Goal: Task Accomplishment & Management: Use online tool/utility

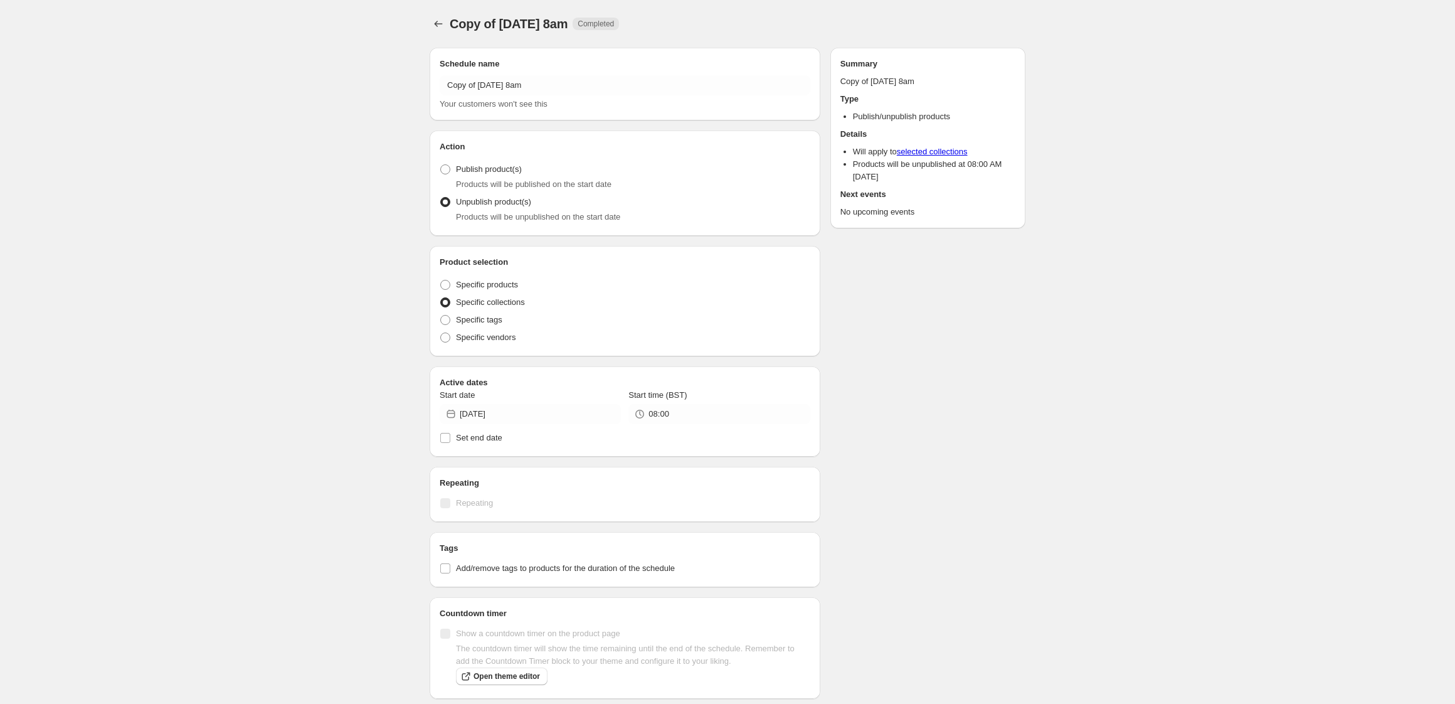
radio input "true"
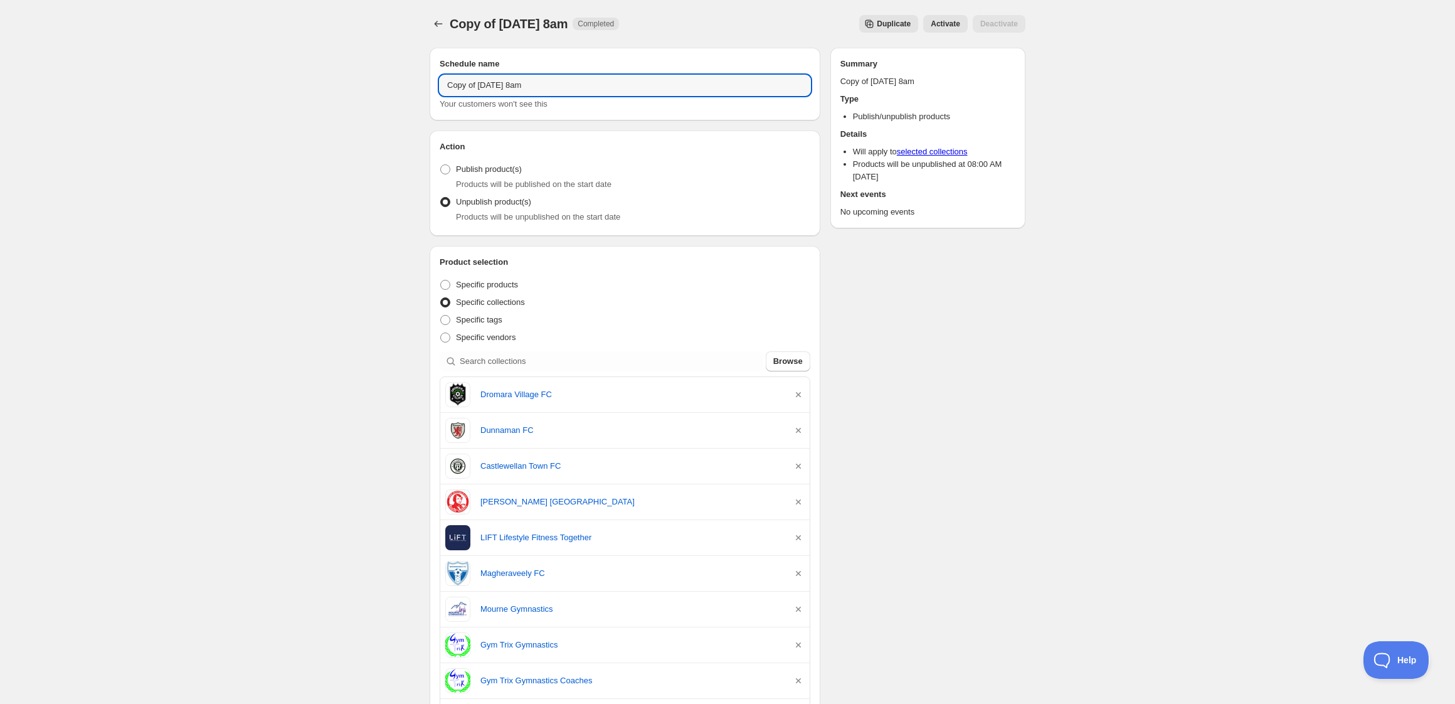
drag, startPoint x: 479, startPoint y: 82, endPoint x: 413, endPoint y: 78, distance: 65.9
click at [413, 78] on div "Copy of Tuesday 14th October @ 8am. This page is ready Copy of Tuesday 14th Oct…" at bounding box center [727, 641] width 1455 height 1283
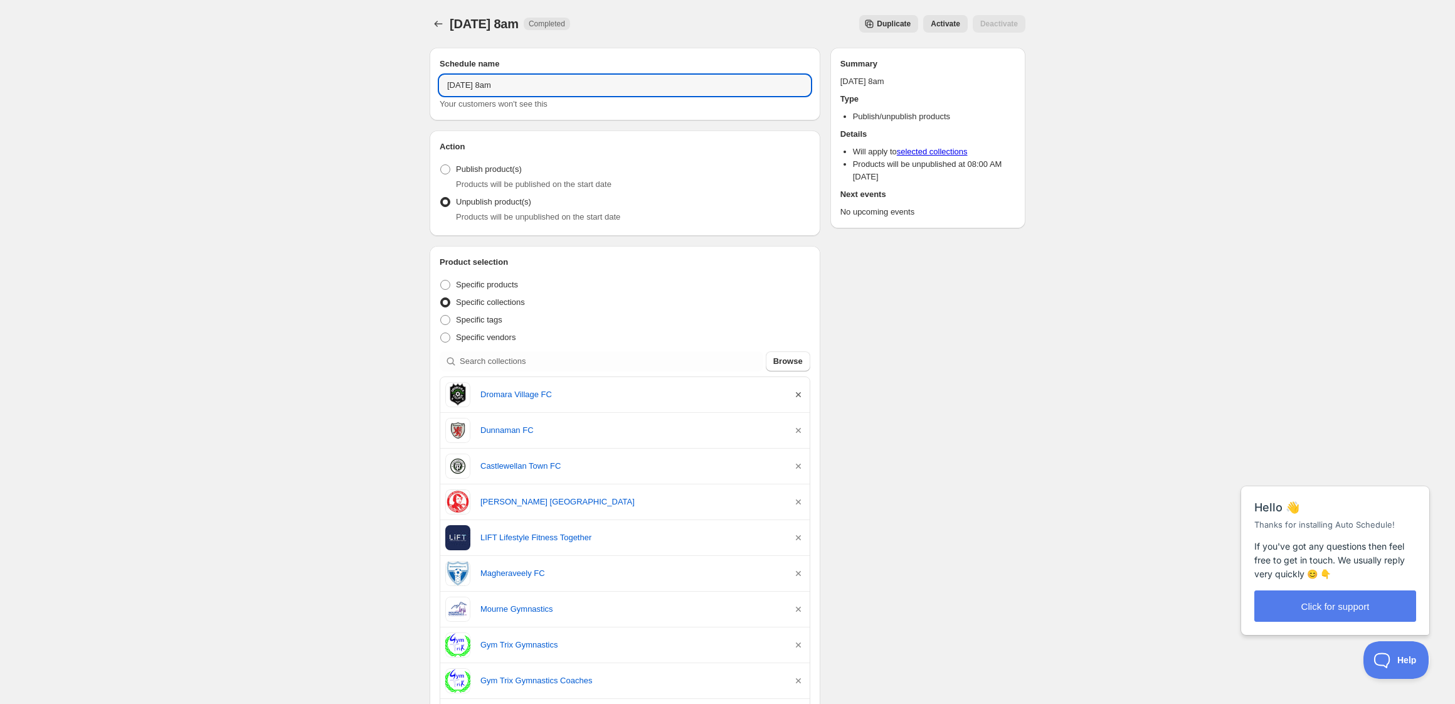
type input "Thursday 16th October @ 8am"
click at [798, 395] on icon "button" at bounding box center [798, 394] width 5 height 5
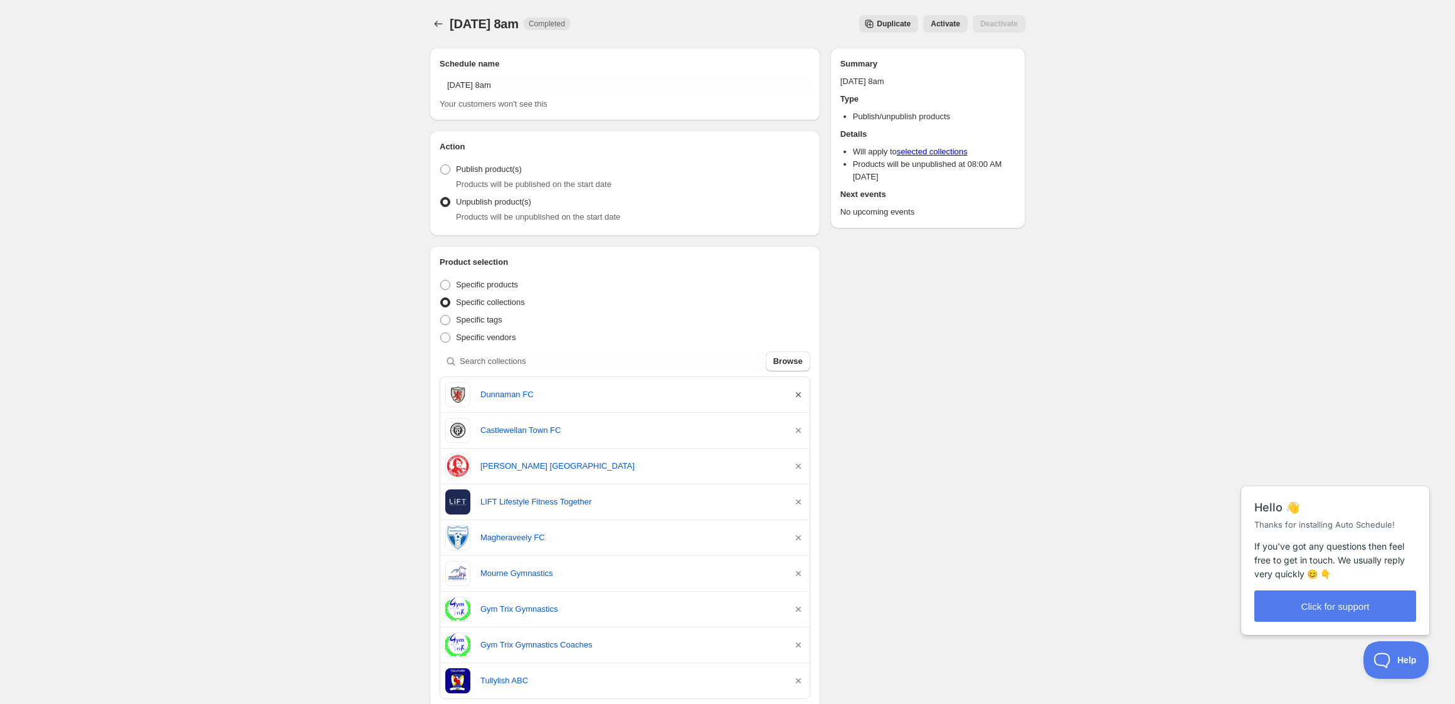
click at [798, 395] on icon "button" at bounding box center [798, 394] width 5 height 5
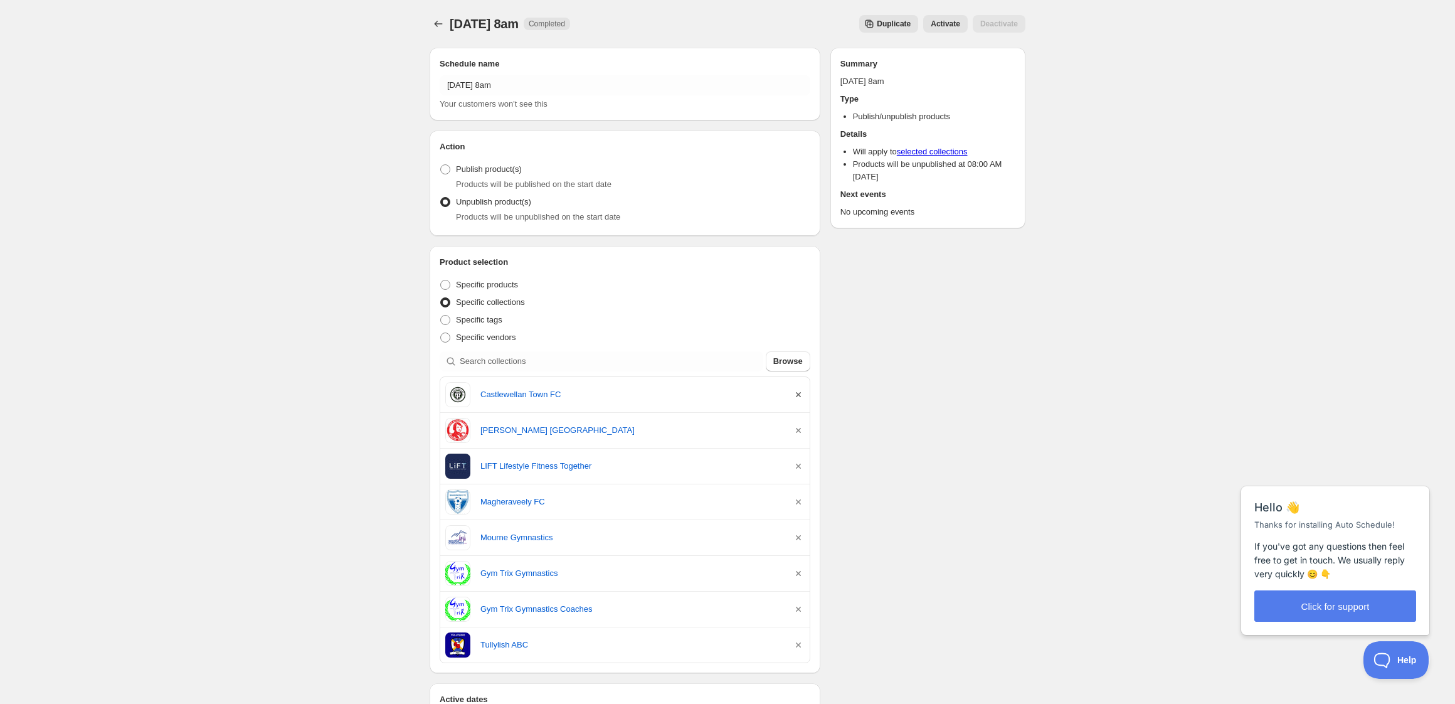
click at [798, 395] on icon "button" at bounding box center [798, 394] width 5 height 5
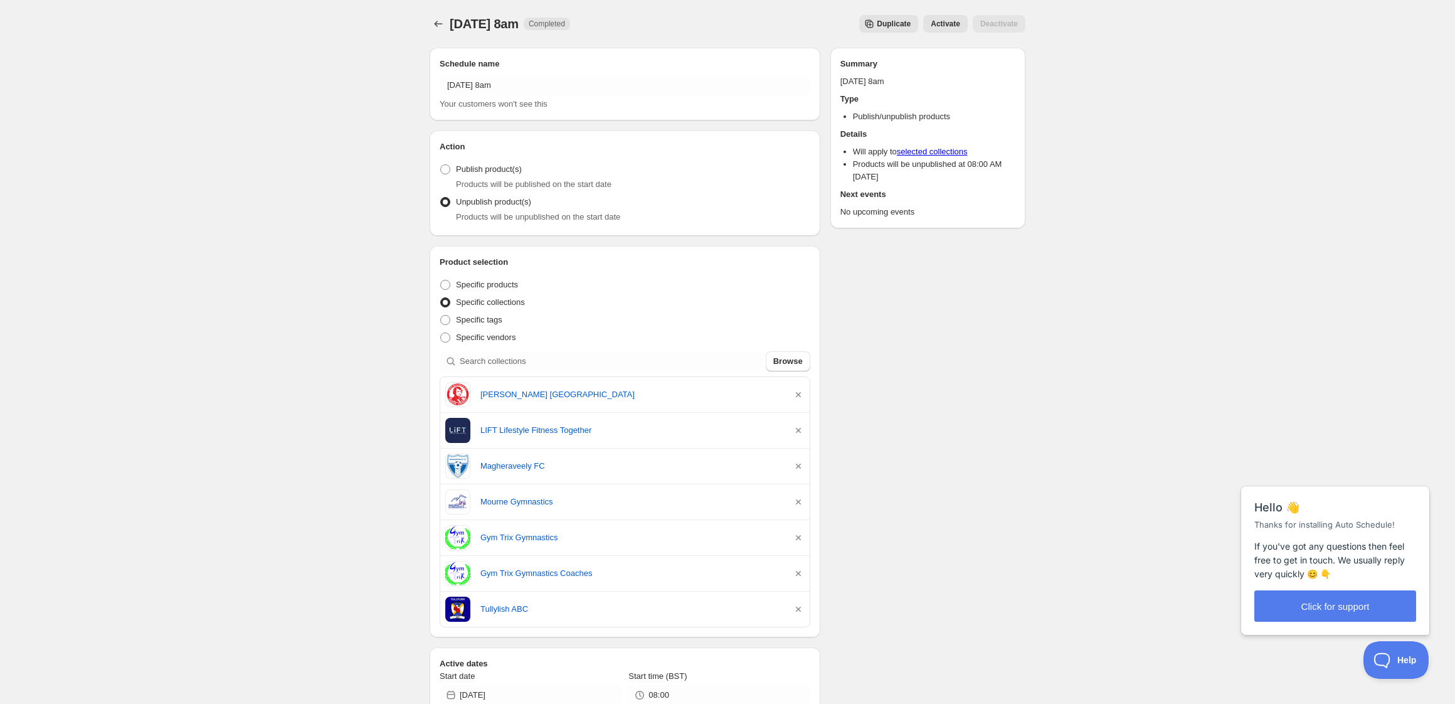
click at [798, 395] on icon "button" at bounding box center [798, 394] width 5 height 5
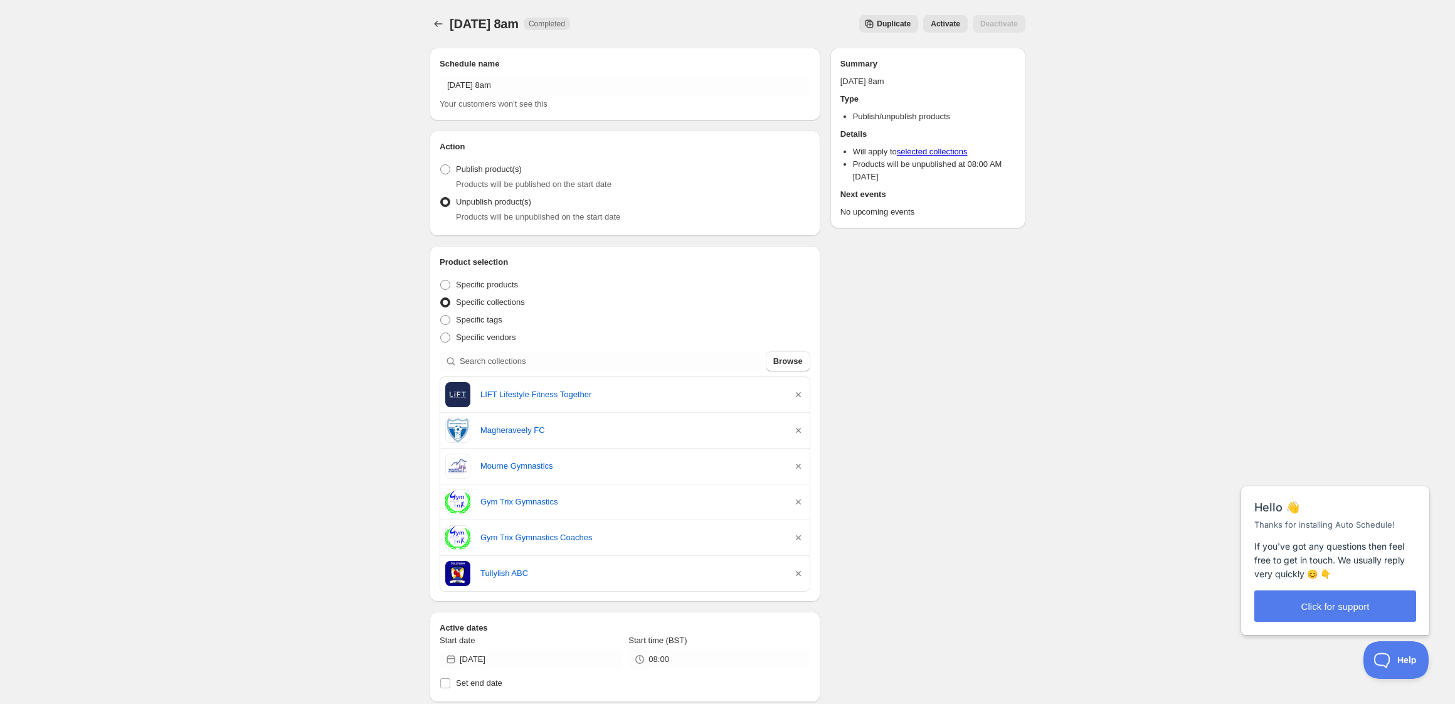
click at [798, 395] on icon "button" at bounding box center [798, 394] width 5 height 5
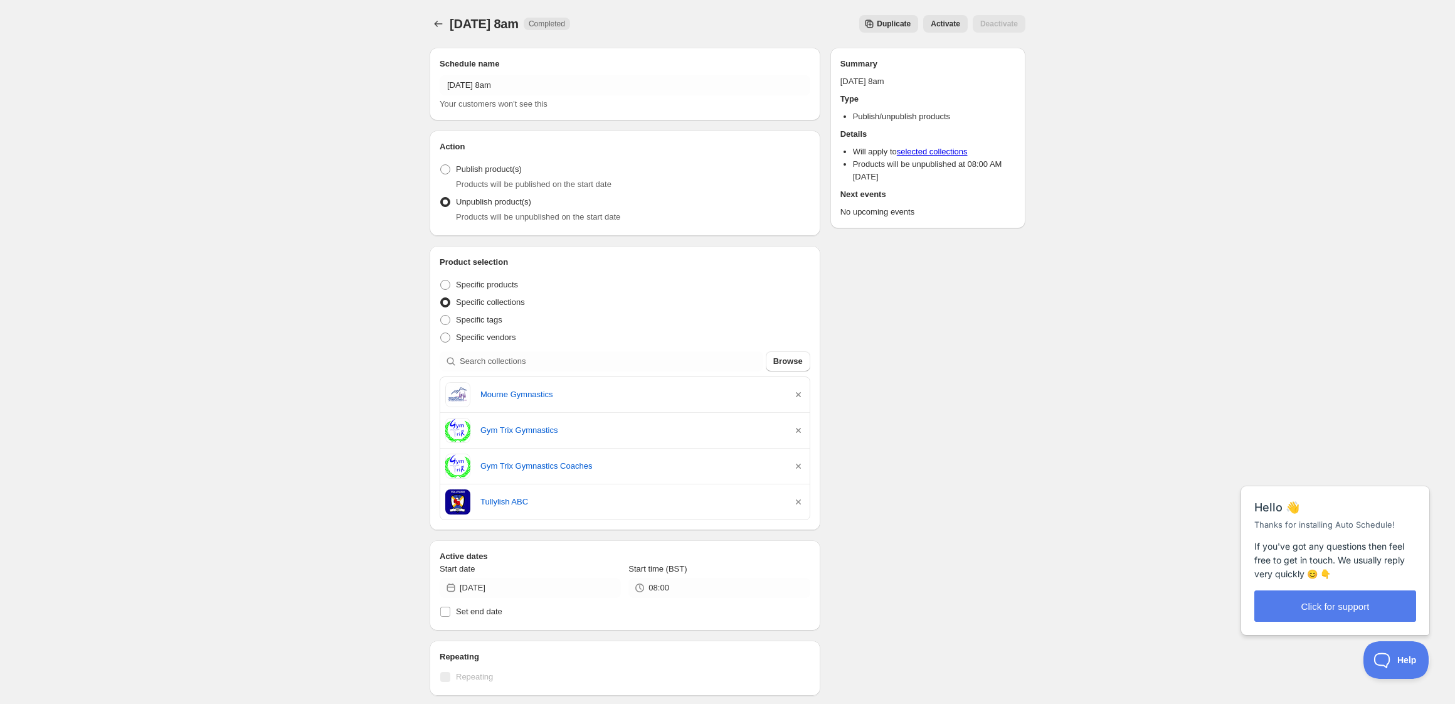
click at [798, 395] on icon "button" at bounding box center [798, 394] width 5 height 5
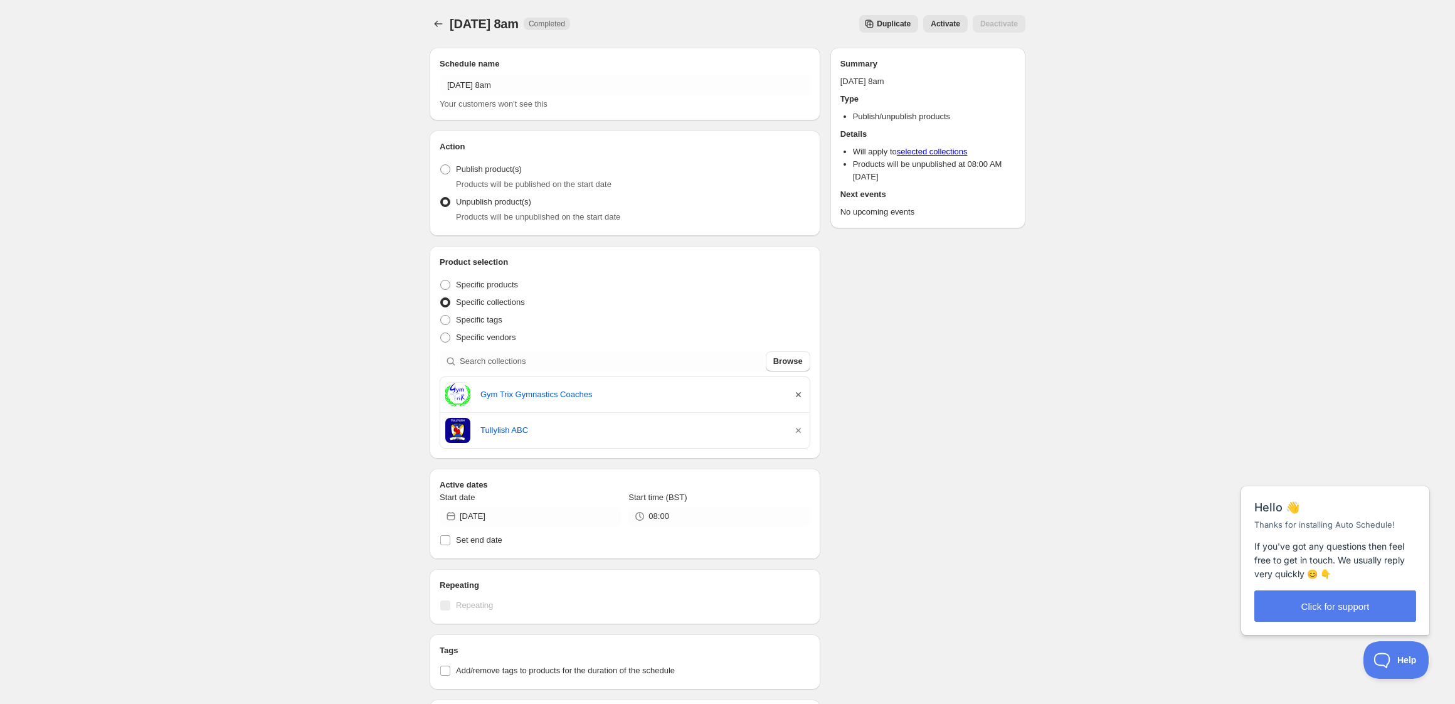
click at [798, 395] on icon "button" at bounding box center [798, 394] width 5 height 5
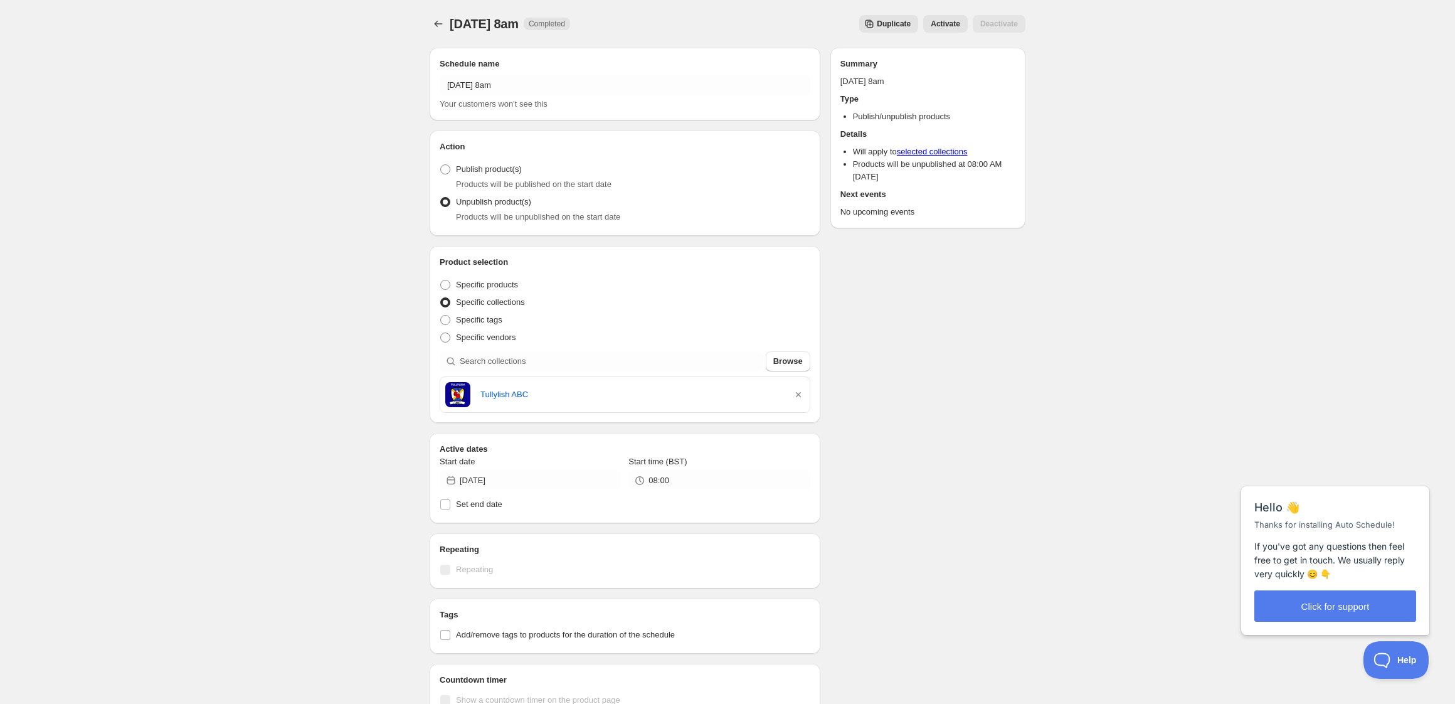
click at [798, 395] on icon "button" at bounding box center [798, 394] width 5 height 5
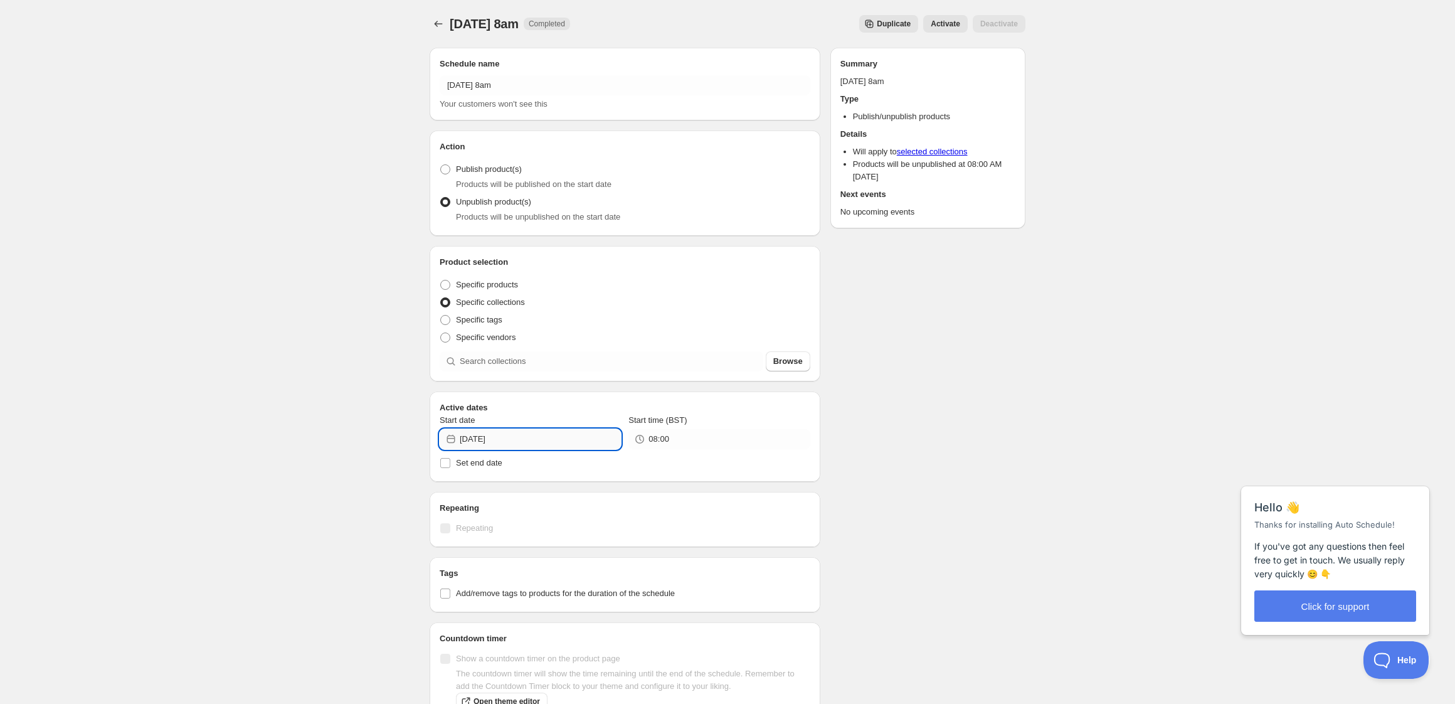
click at [512, 440] on input "2025-10-14" at bounding box center [540, 439] width 161 height 20
click at [554, 550] on span "16" at bounding box center [553, 549] width 13 height 10
type input "2025-10-16"
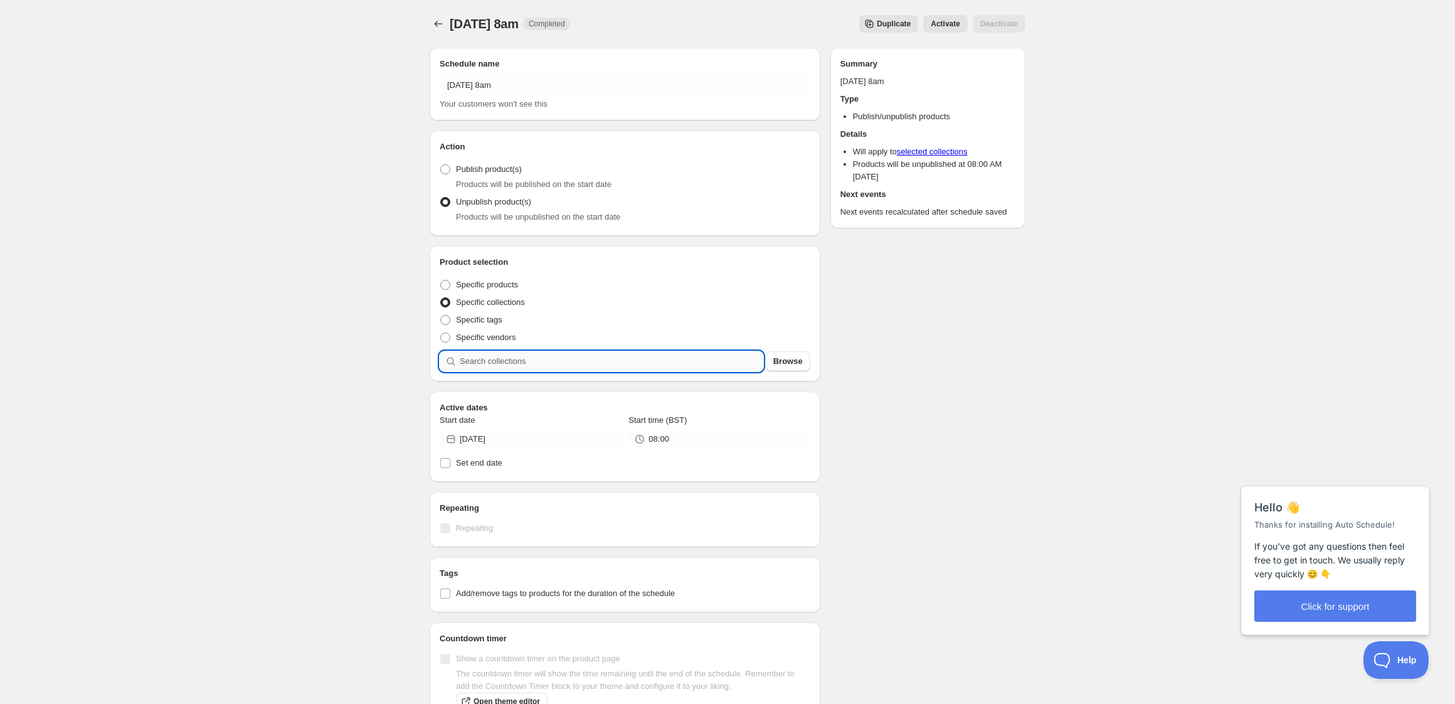
click at [542, 361] on input "search" at bounding box center [611, 361] width 303 height 20
type input "g"
